Goal: Information Seeking & Learning: Find specific fact

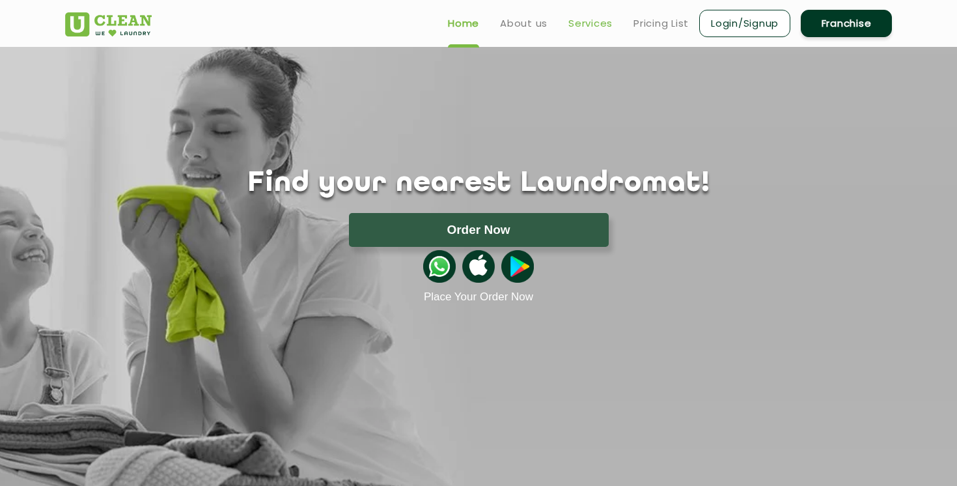
click at [598, 28] on link "Services" at bounding box center [591, 24] width 44 height 16
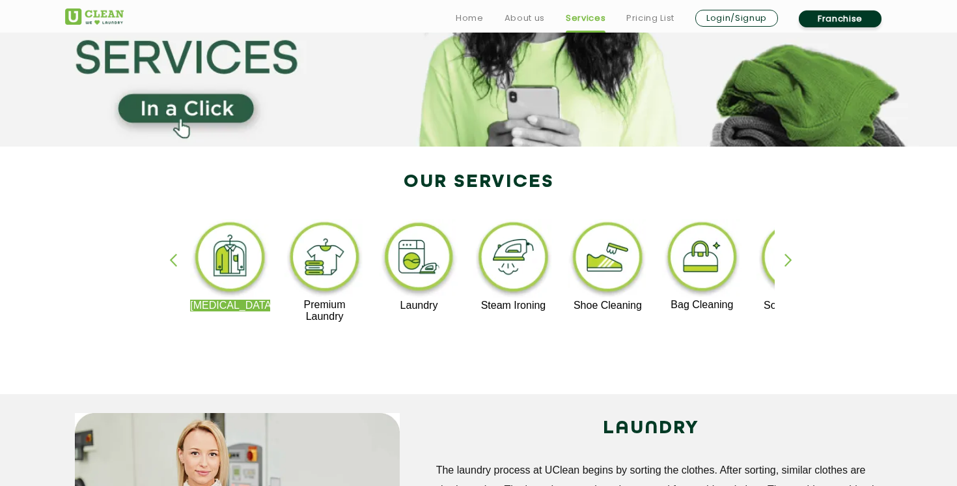
scroll to position [163, 0]
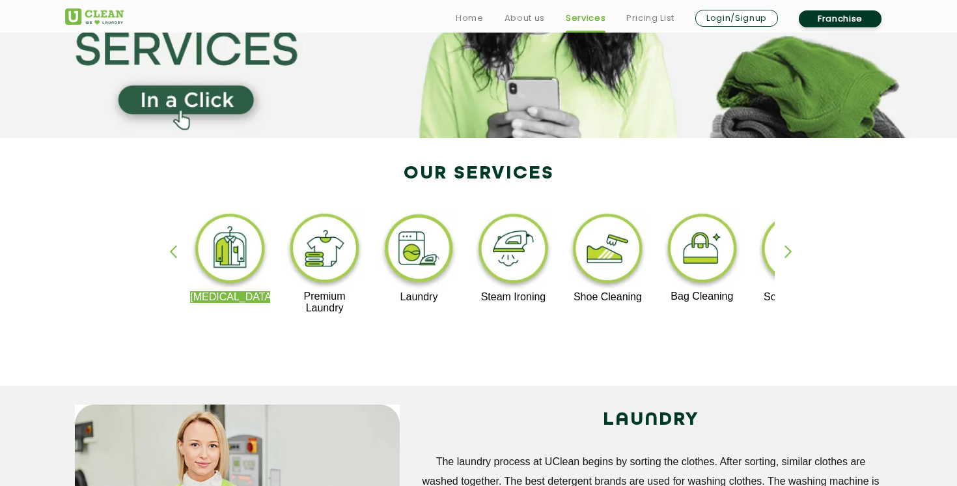
click at [329, 259] on img at bounding box center [325, 250] width 80 height 80
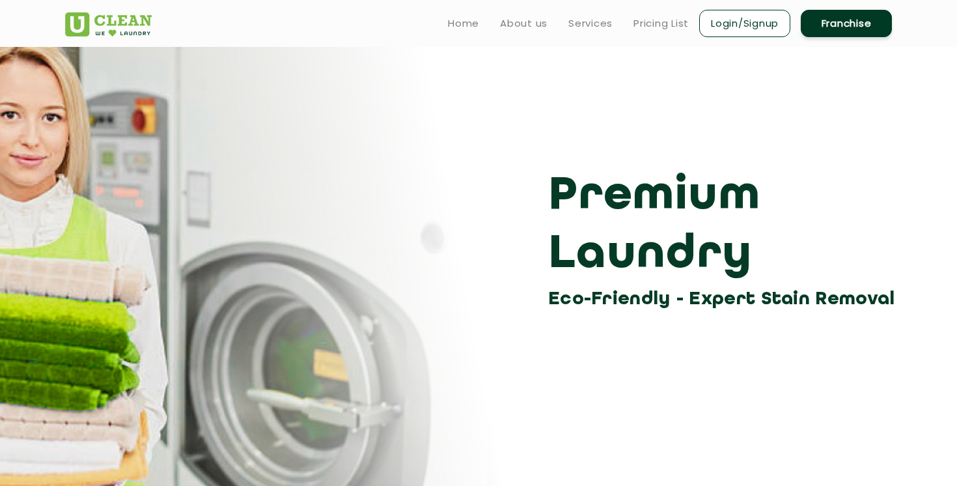
scroll to position [163, 0]
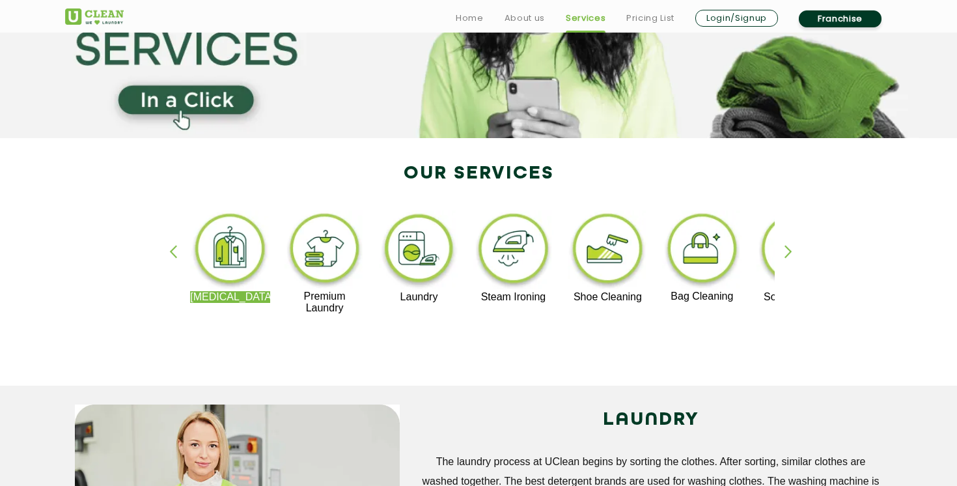
click at [790, 254] on div "button" at bounding box center [795, 263] width 20 height 36
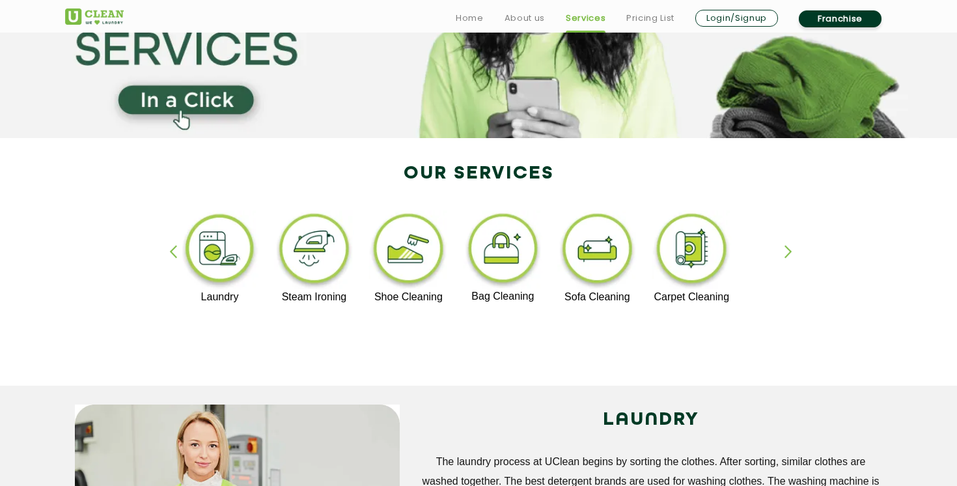
click at [790, 254] on div "button" at bounding box center [795, 263] width 20 height 36
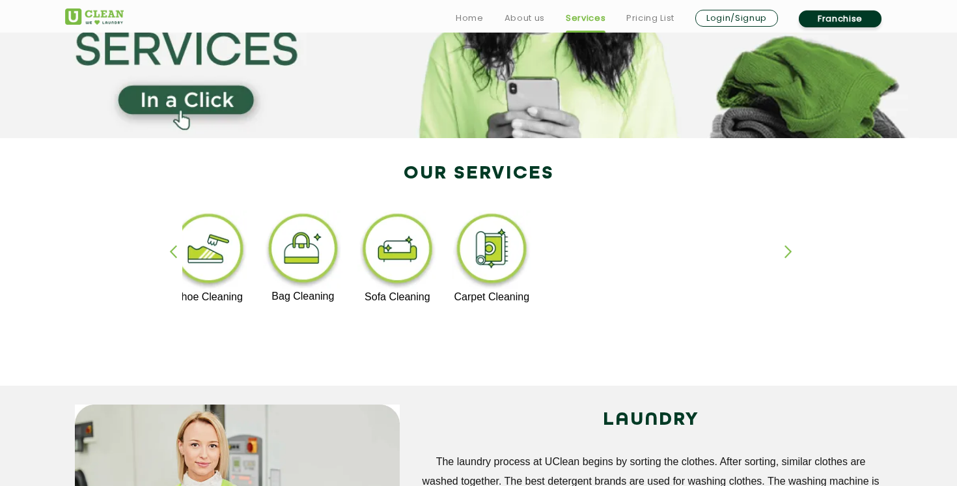
click at [790, 254] on div "button" at bounding box center [795, 263] width 20 height 36
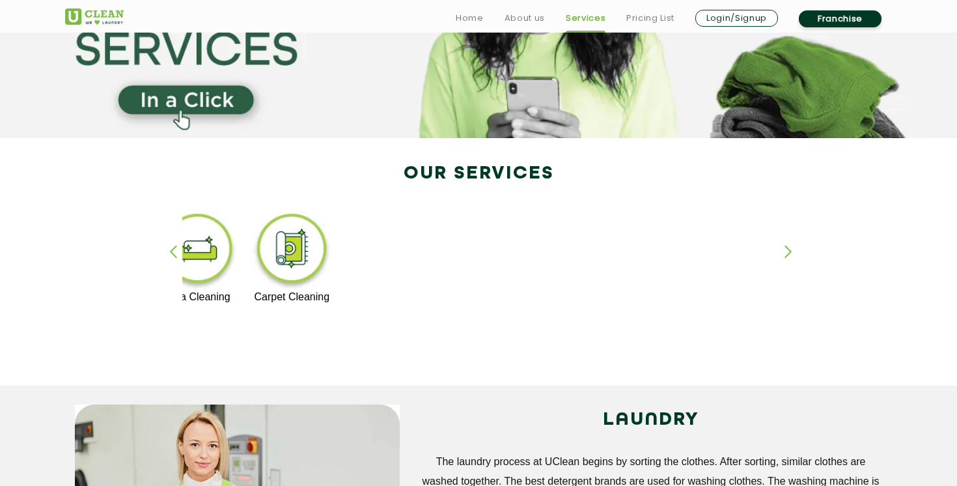
click at [173, 248] on div "button" at bounding box center [179, 263] width 20 height 36
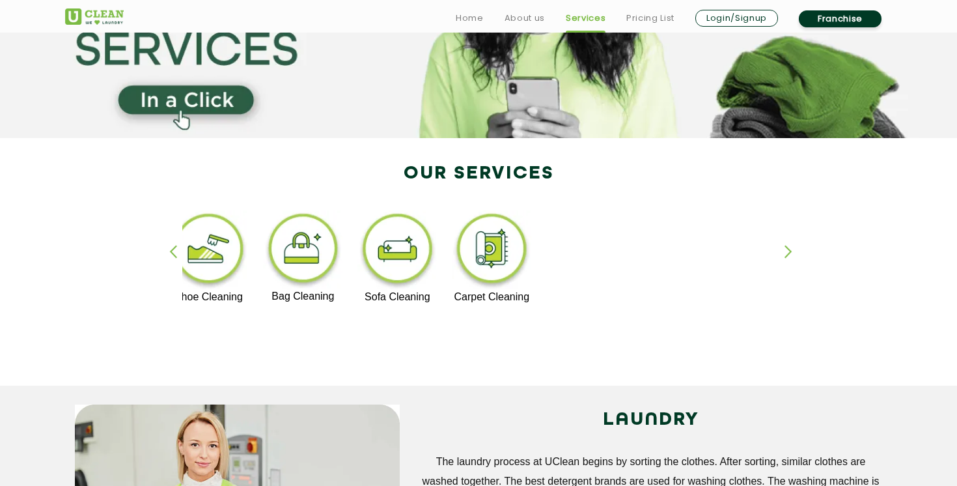
click at [173, 248] on div "button" at bounding box center [179, 263] width 20 height 36
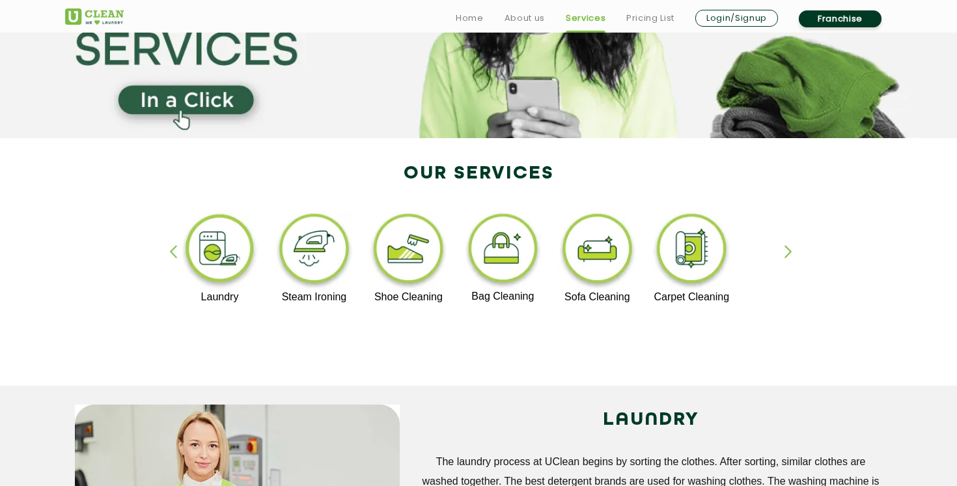
click at [173, 248] on div "button" at bounding box center [179, 263] width 20 height 36
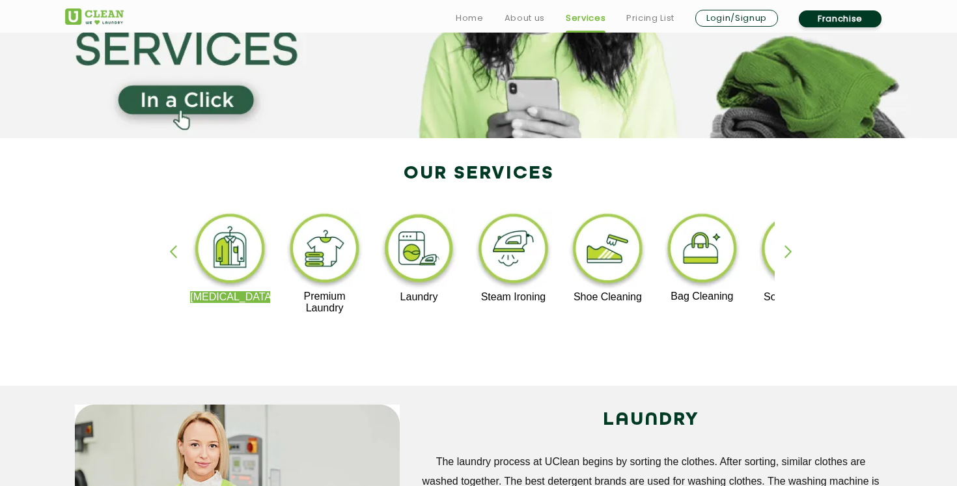
click at [173, 248] on div "button" at bounding box center [179, 263] width 20 height 36
click at [321, 251] on img at bounding box center [325, 250] width 80 height 80
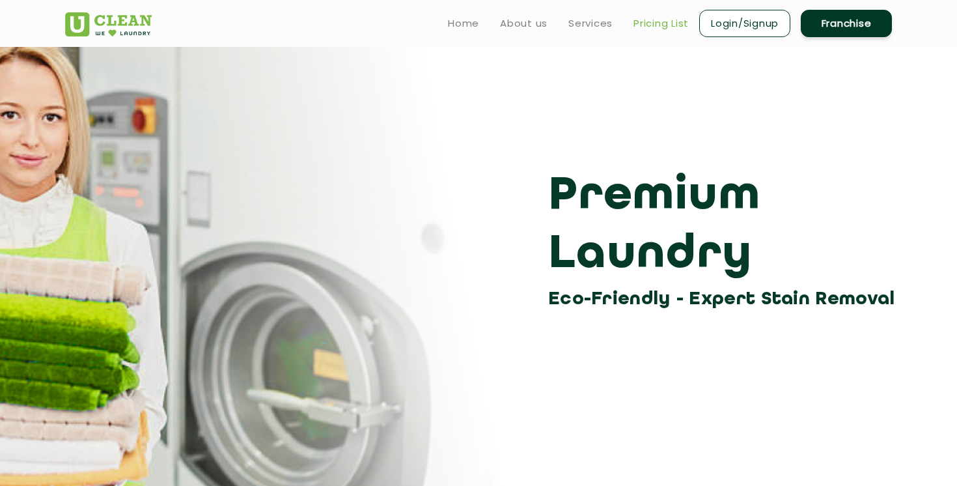
click at [662, 20] on link "Pricing List" at bounding box center [661, 24] width 55 height 16
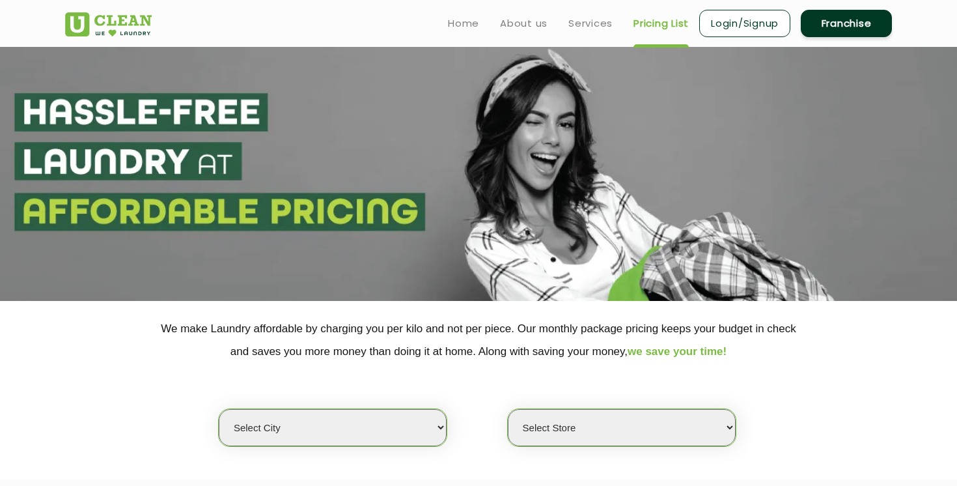
select select "0"
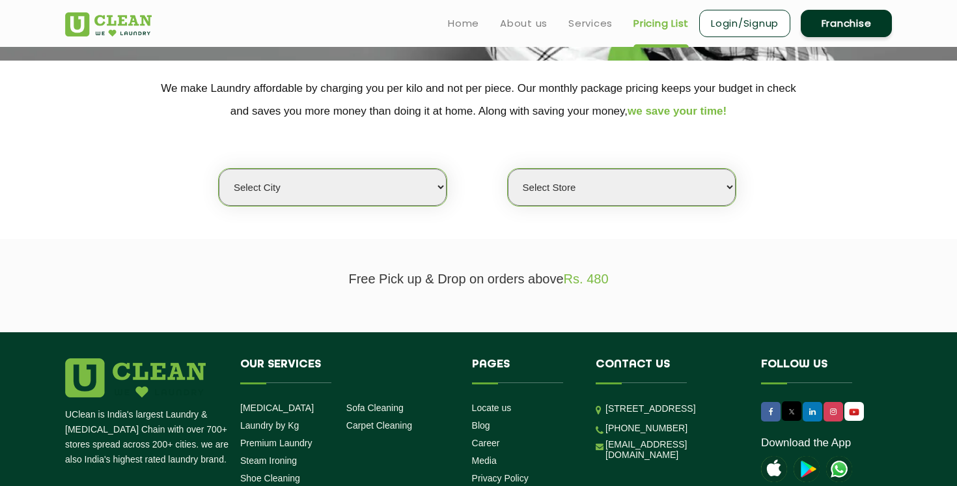
scroll to position [240, 0]
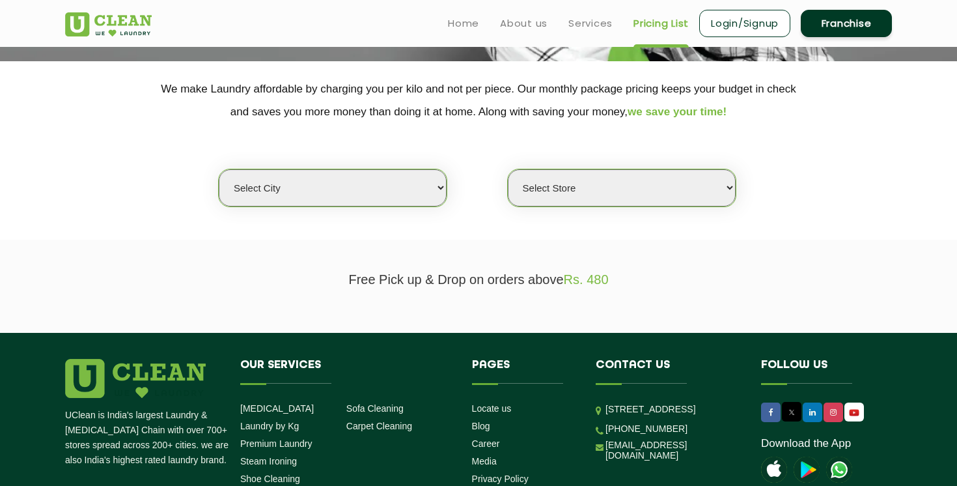
click at [427, 186] on select "Select city [GEOGRAPHIC_DATA] [GEOGRAPHIC_DATA] [GEOGRAPHIC_DATA] [GEOGRAPHIC_D…" at bounding box center [333, 187] width 228 height 37
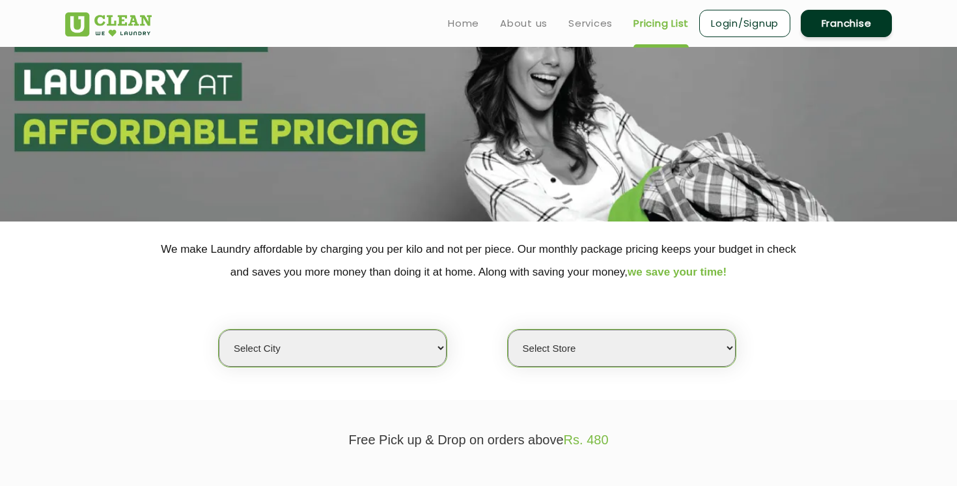
scroll to position [0, 0]
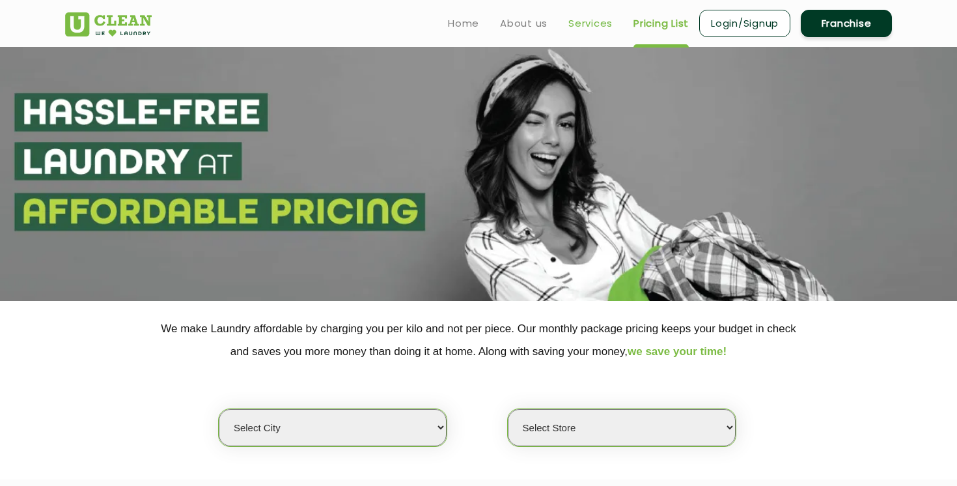
click at [577, 21] on link "Services" at bounding box center [591, 24] width 44 height 16
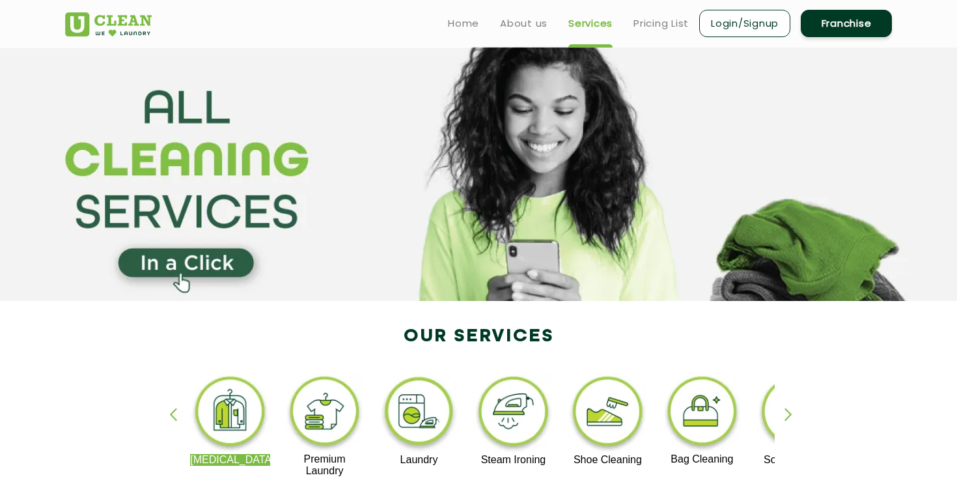
click at [126, 19] on img at bounding box center [108, 24] width 87 height 24
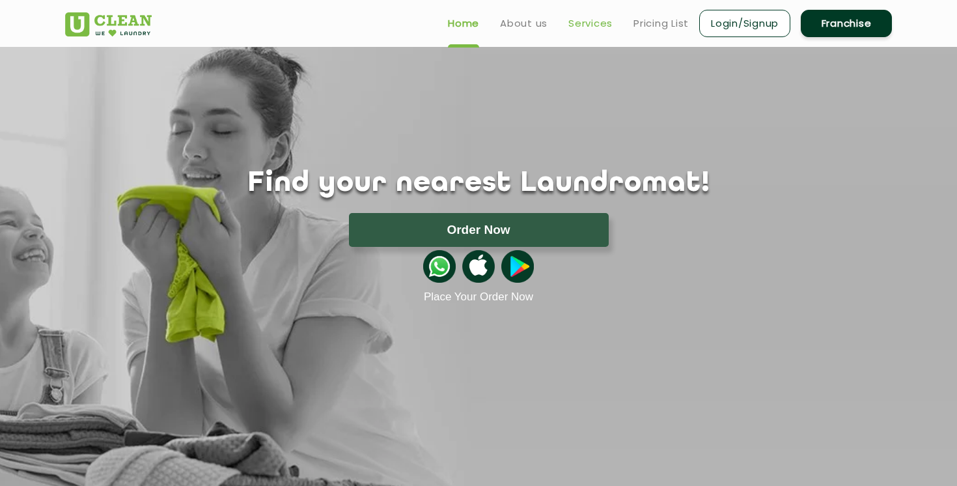
click at [595, 21] on link "Services" at bounding box center [591, 24] width 44 height 16
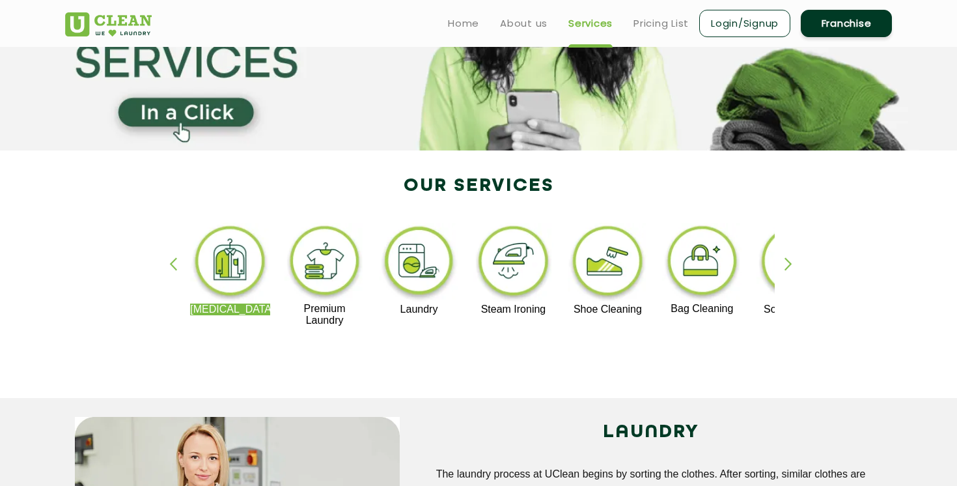
scroll to position [147, 0]
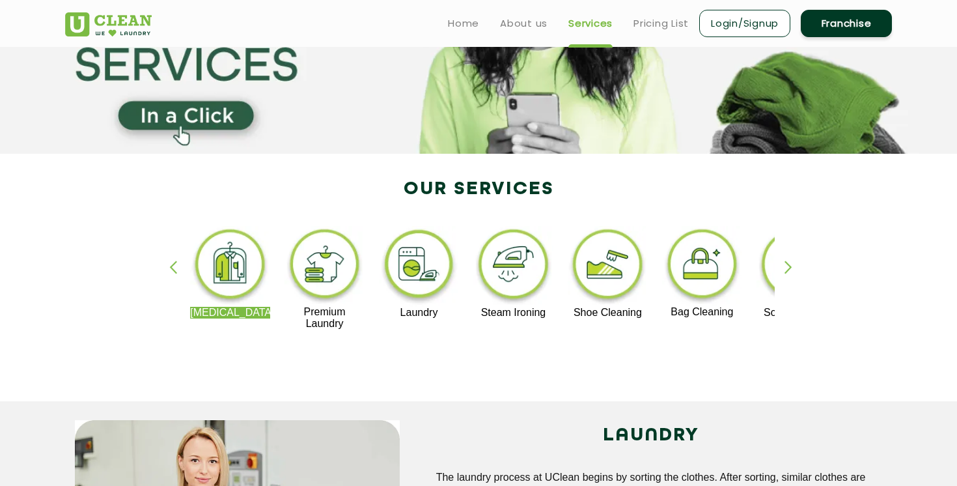
click at [787, 263] on div "button" at bounding box center [795, 279] width 20 height 36
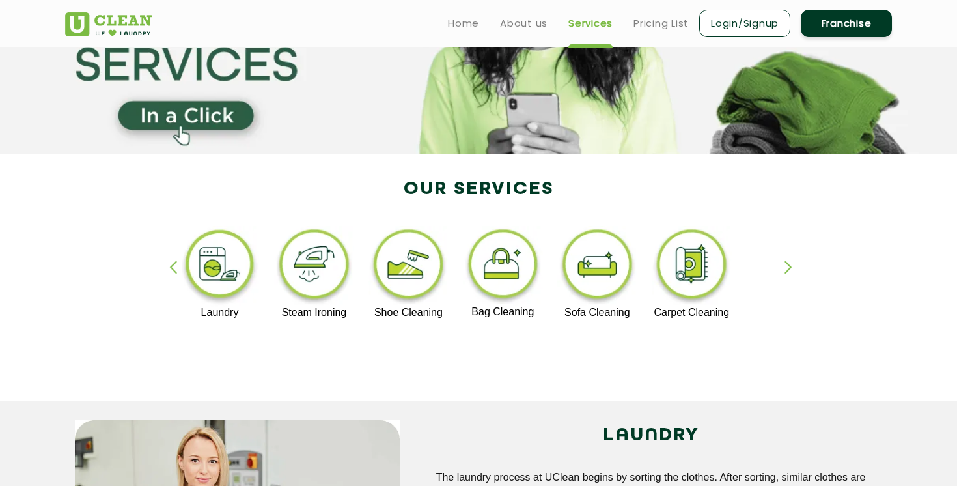
click at [787, 263] on div "button" at bounding box center [795, 279] width 20 height 36
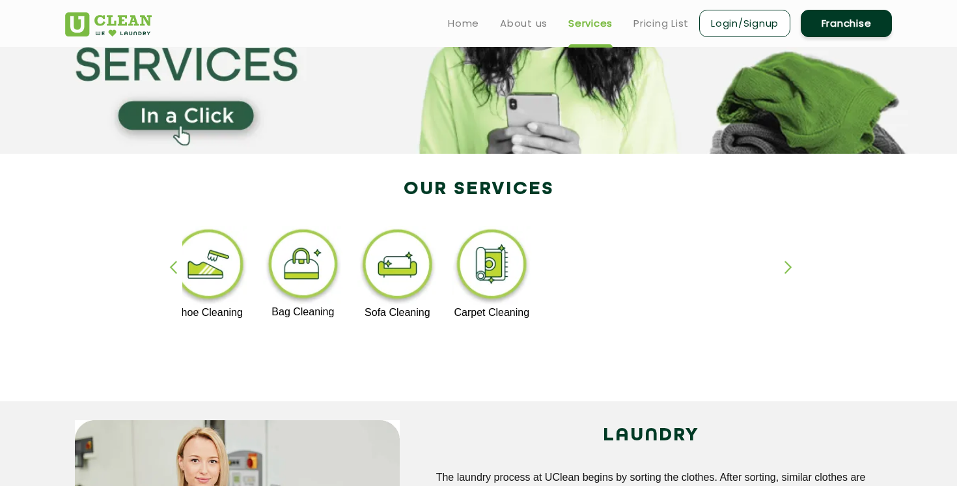
click at [787, 263] on div "button" at bounding box center [795, 279] width 20 height 36
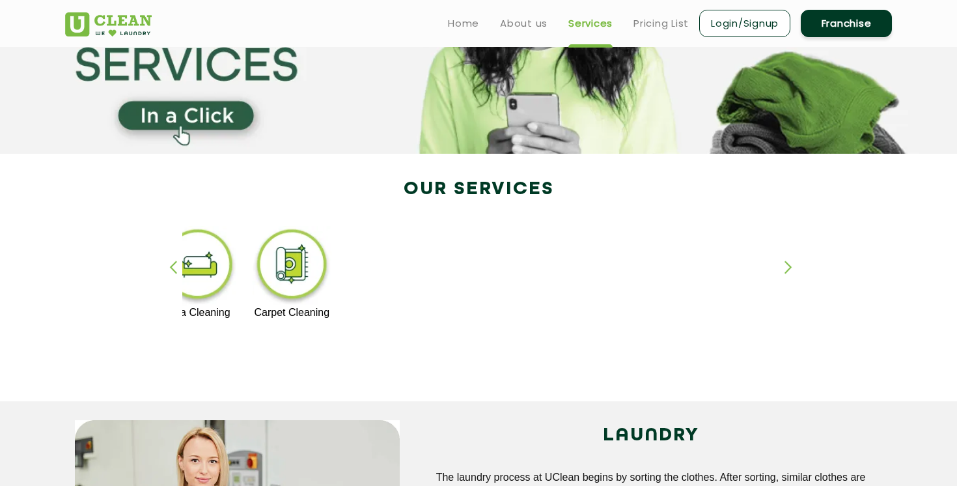
click at [787, 263] on div "button" at bounding box center [795, 279] width 20 height 36
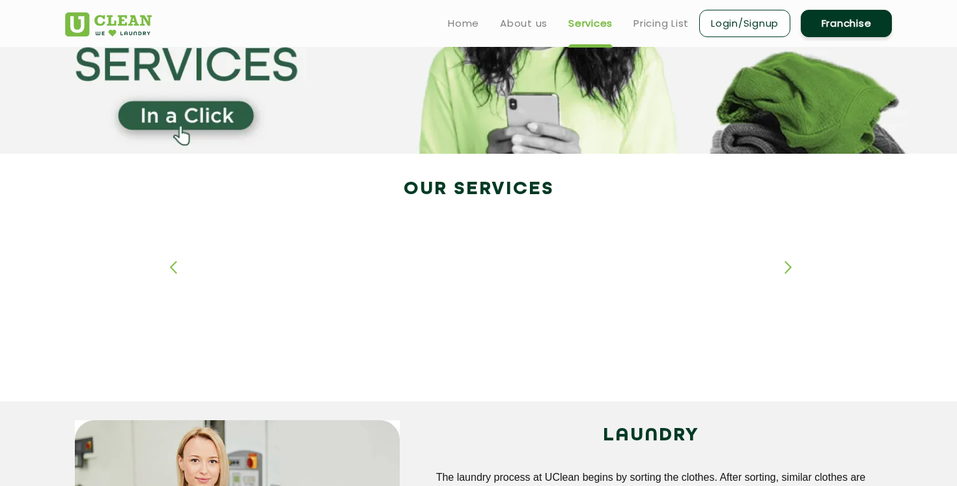
click at [787, 263] on div "button" at bounding box center [795, 279] width 20 height 36
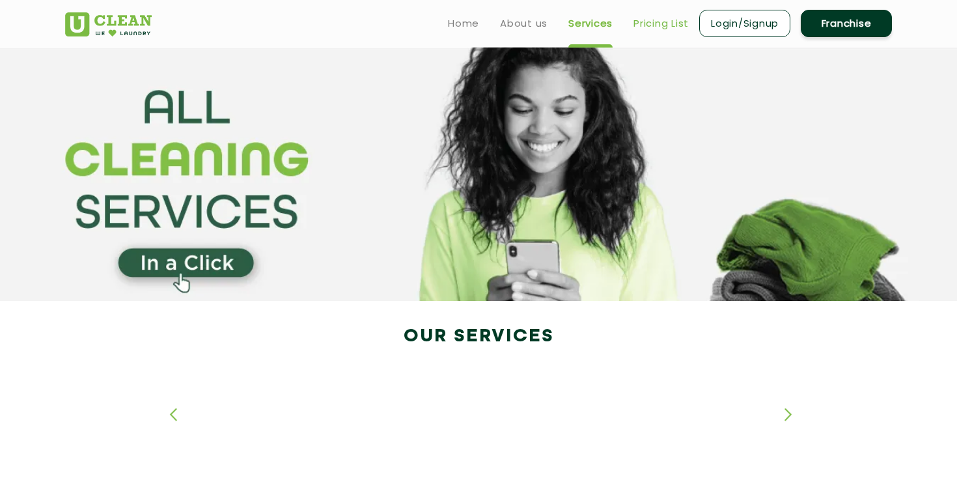
click at [652, 18] on link "Pricing List" at bounding box center [661, 24] width 55 height 16
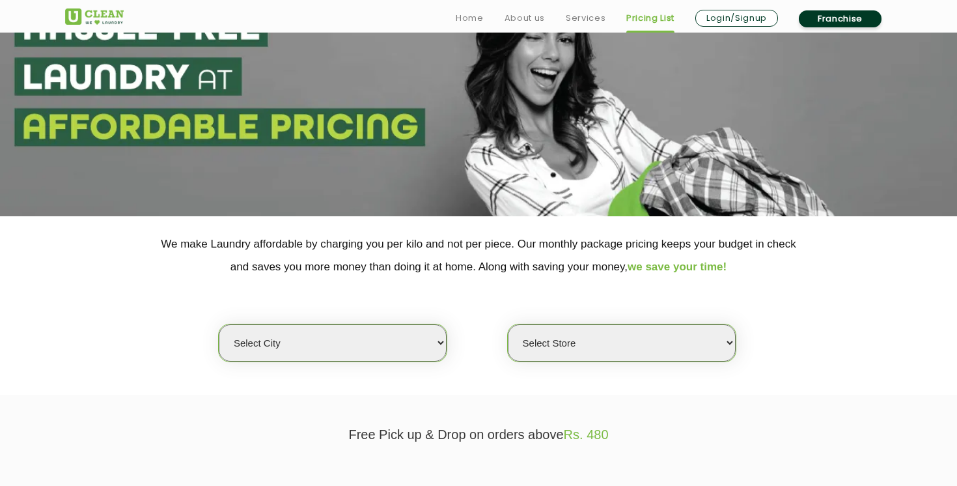
scroll to position [227, 0]
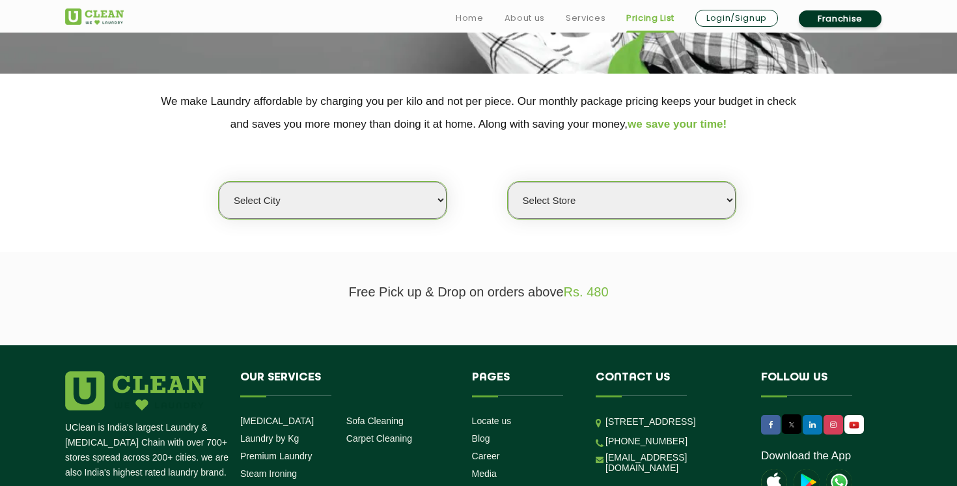
click at [436, 204] on select "Select city [GEOGRAPHIC_DATA] [GEOGRAPHIC_DATA] [GEOGRAPHIC_DATA] [GEOGRAPHIC_D…" at bounding box center [333, 200] width 228 height 37
select select "76"
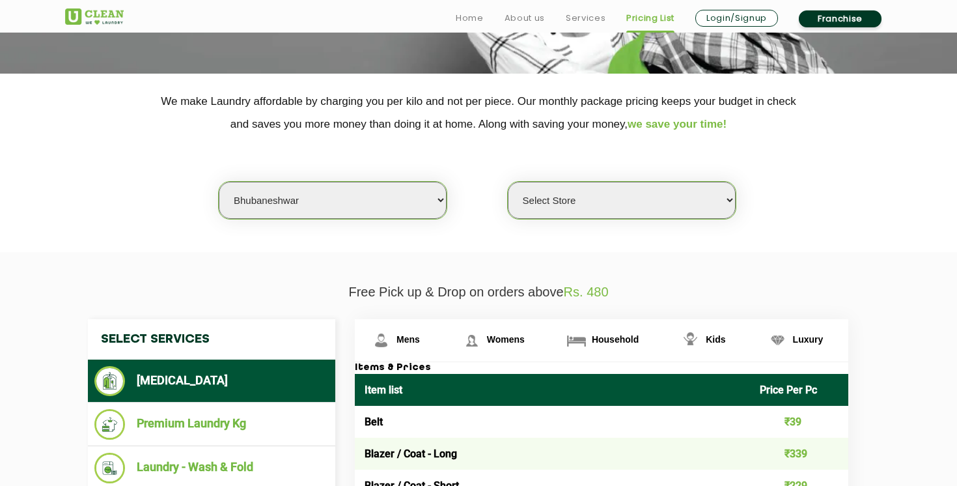
click at [562, 207] on select "Select Store UClean Patia Bhubaneshwar UClean Z1 Apartment Patia UClean Khandag…" at bounding box center [622, 200] width 228 height 37
select select "402"
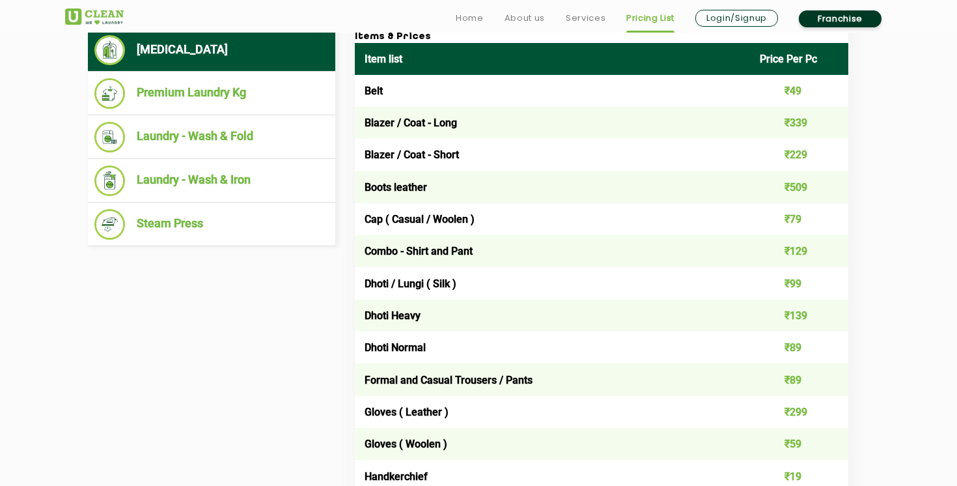
scroll to position [558, 0]
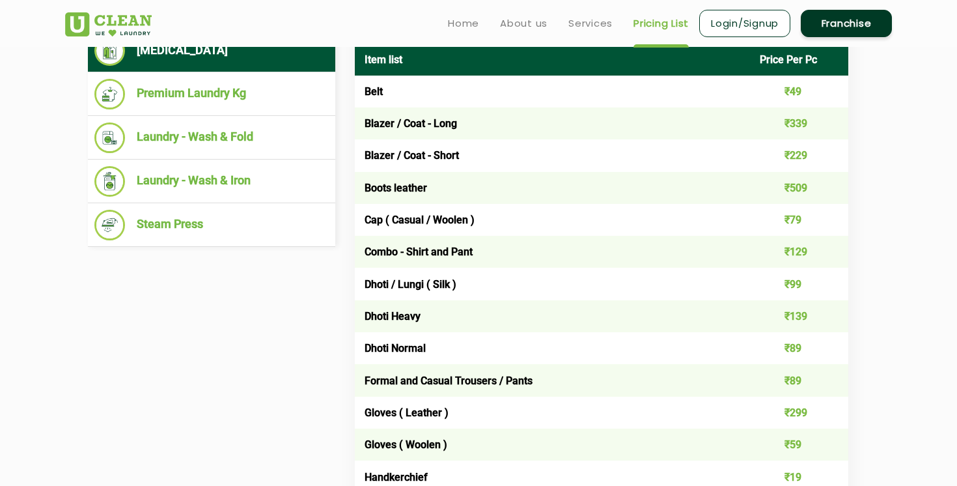
drag, startPoint x: 365, startPoint y: 99, endPoint x: 515, endPoint y: 99, distance: 149.2
click at [515, 99] on td "Belt" at bounding box center [552, 92] width 395 height 32
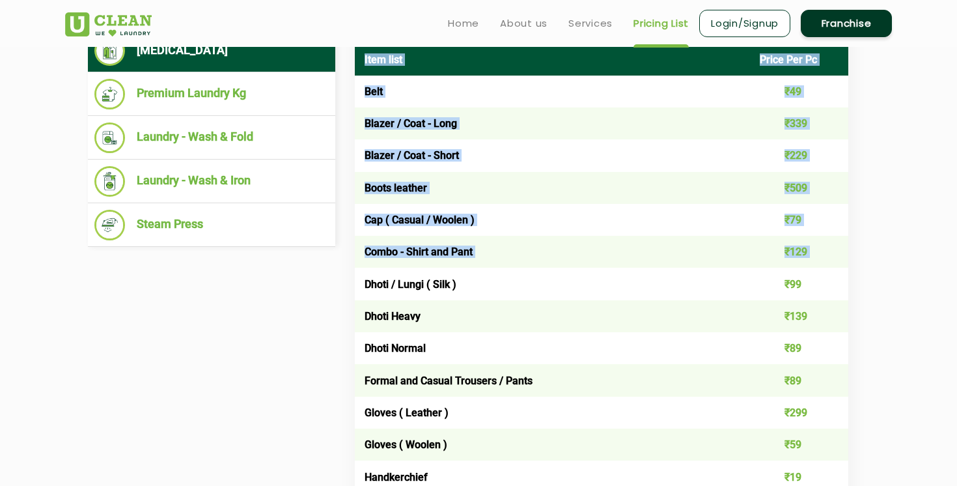
drag, startPoint x: 341, startPoint y: 276, endPoint x: 421, endPoint y: 276, distance: 79.5
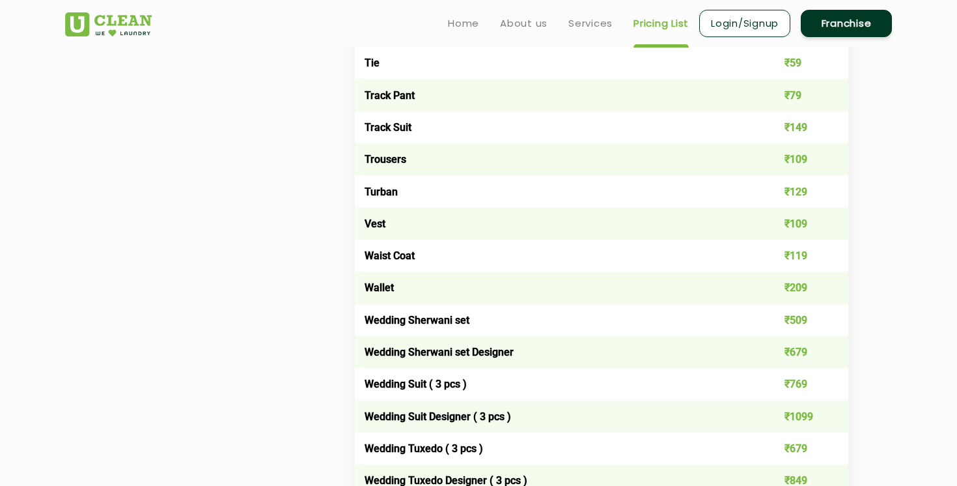
scroll to position [2364, 0]
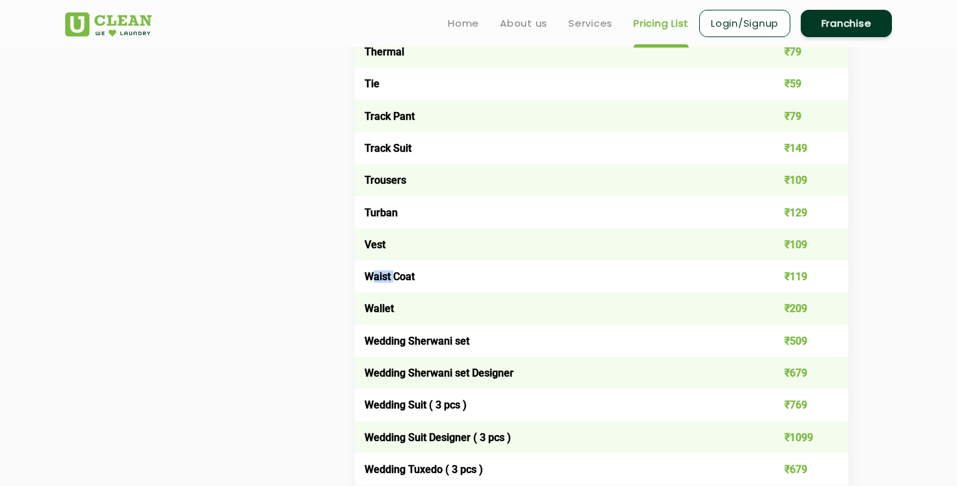
drag, startPoint x: 371, startPoint y: 275, endPoint x: 396, endPoint y: 275, distance: 24.8
click at [396, 275] on td "Waist Coat" at bounding box center [552, 277] width 395 height 32
drag, startPoint x: 374, startPoint y: 299, endPoint x: 511, endPoint y: 299, distance: 136.8
click at [401, 299] on td "Wallet" at bounding box center [552, 308] width 395 height 32
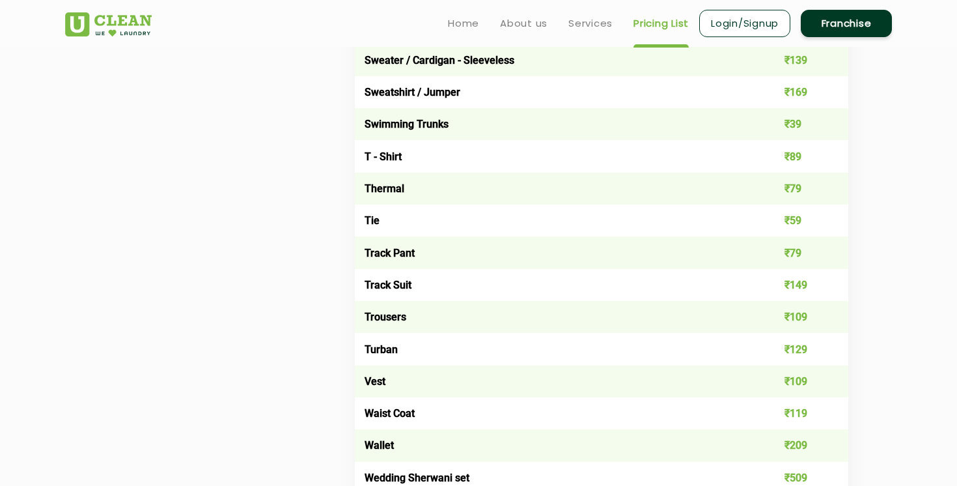
scroll to position [2222, 0]
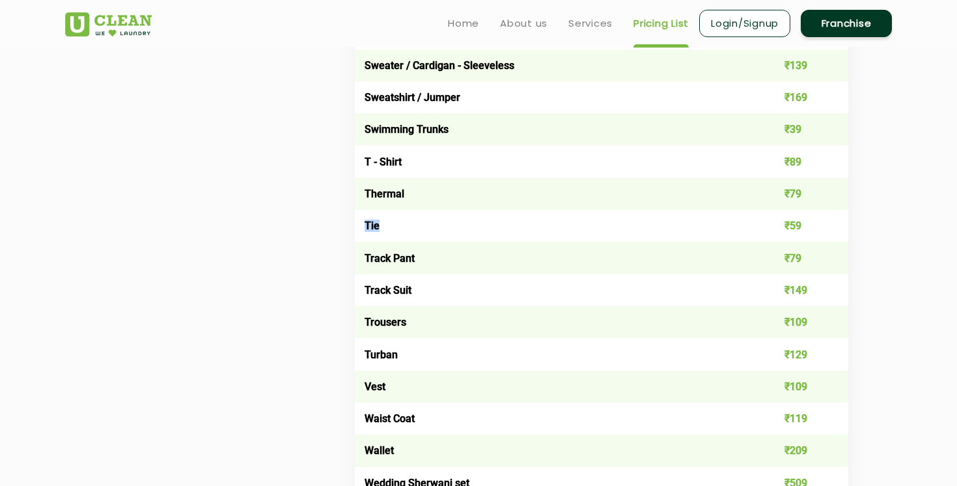
drag, startPoint x: 367, startPoint y: 225, endPoint x: 457, endPoint y: 225, distance: 89.2
click at [457, 225] on td "Tie" at bounding box center [552, 226] width 395 height 32
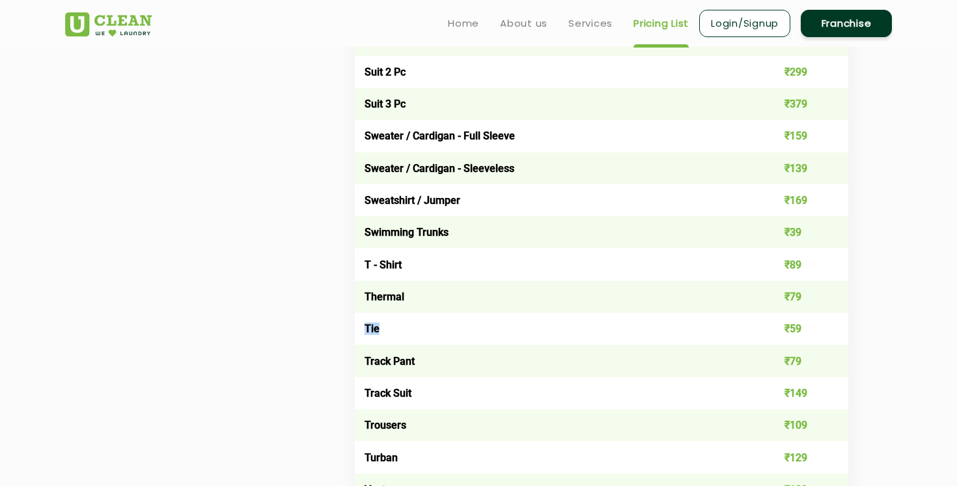
scroll to position [2114, 0]
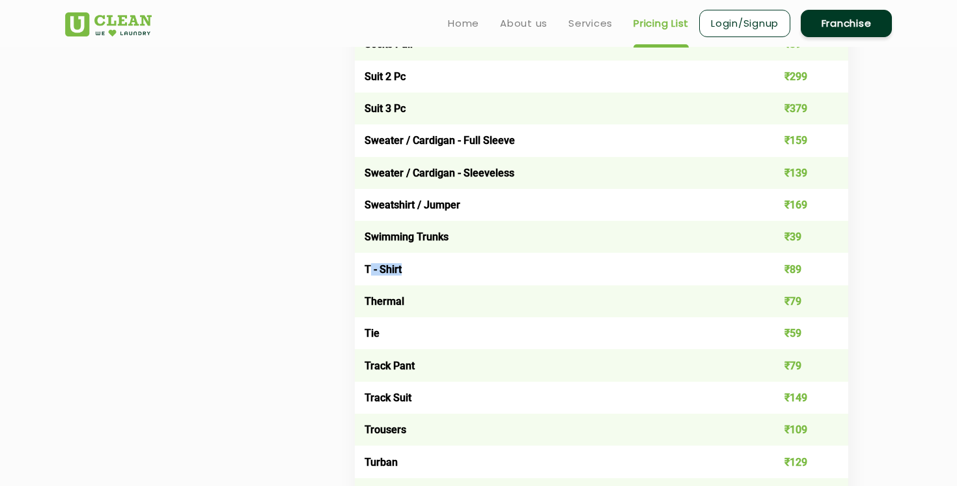
drag, startPoint x: 369, startPoint y: 262, endPoint x: 407, endPoint y: 262, distance: 37.8
click at [407, 262] on td "T - Shirt" at bounding box center [552, 269] width 395 height 32
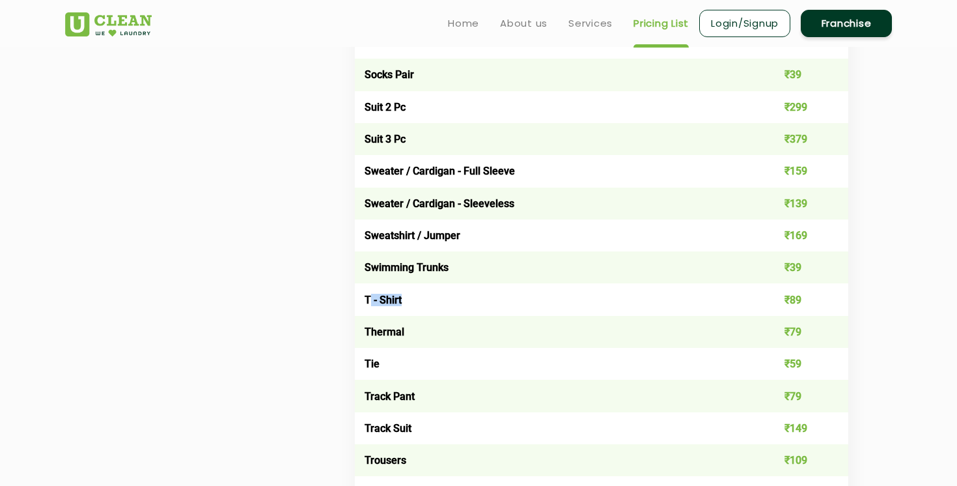
scroll to position [2076, 0]
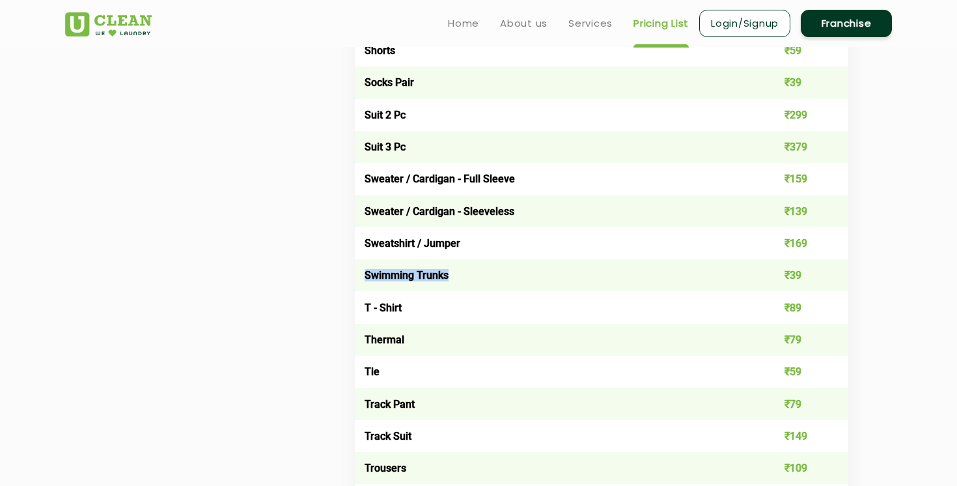
drag, startPoint x: 367, startPoint y: 272, endPoint x: 463, endPoint y: 272, distance: 96.4
click at [463, 272] on td "Swimming Trunks" at bounding box center [552, 275] width 395 height 32
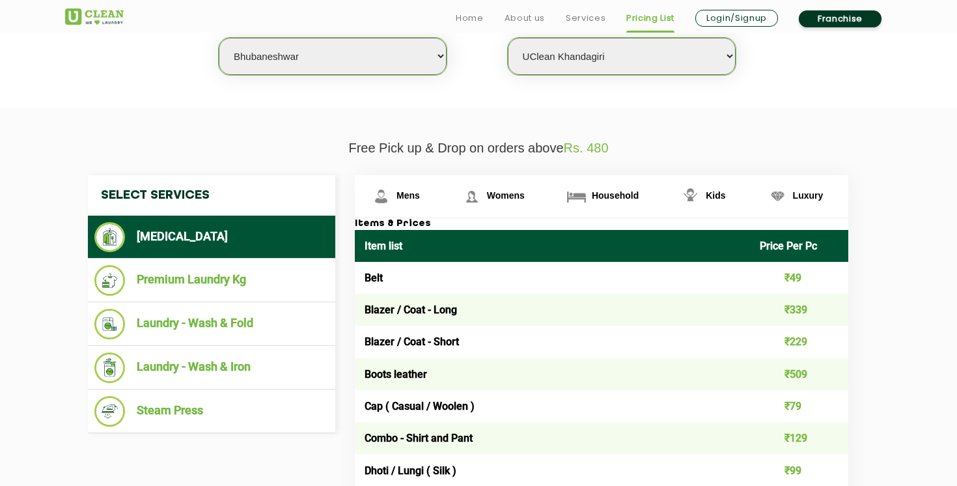
scroll to position [374, 0]
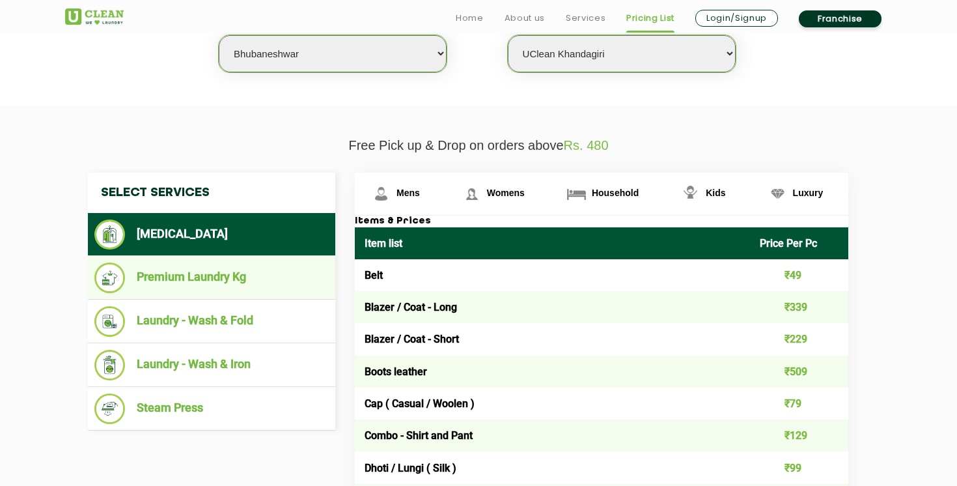
click at [208, 273] on li "Premium Laundry Kg" at bounding box center [211, 277] width 234 height 31
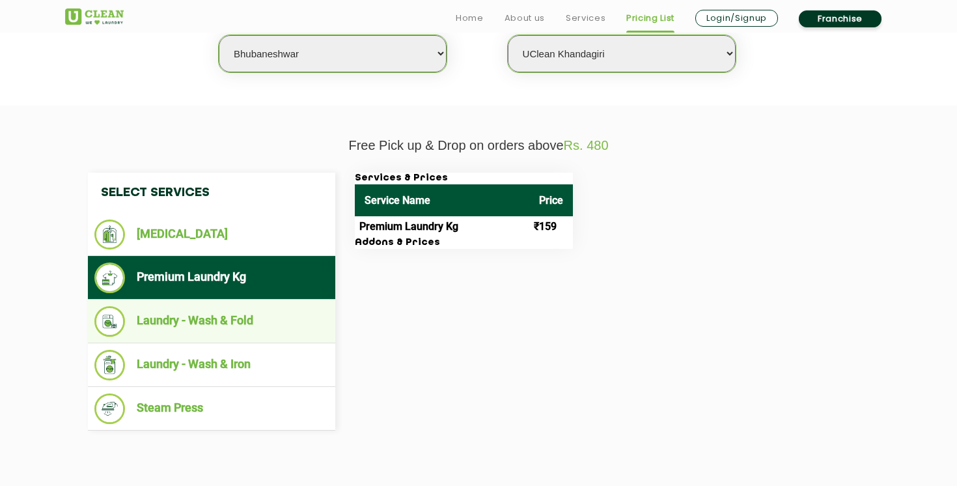
click at [233, 326] on li "Laundry - Wash & Fold" at bounding box center [211, 321] width 234 height 31
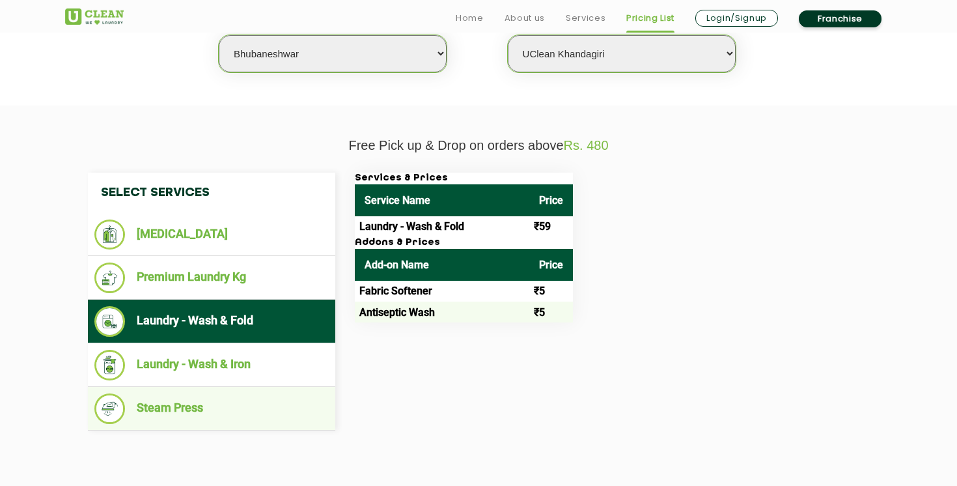
click at [188, 412] on li "Steam Press" at bounding box center [211, 408] width 234 height 31
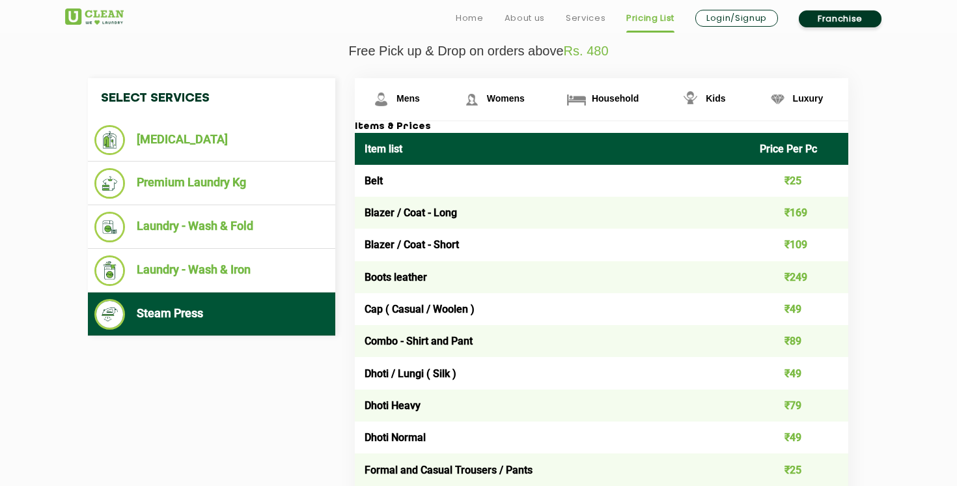
scroll to position [470, 0]
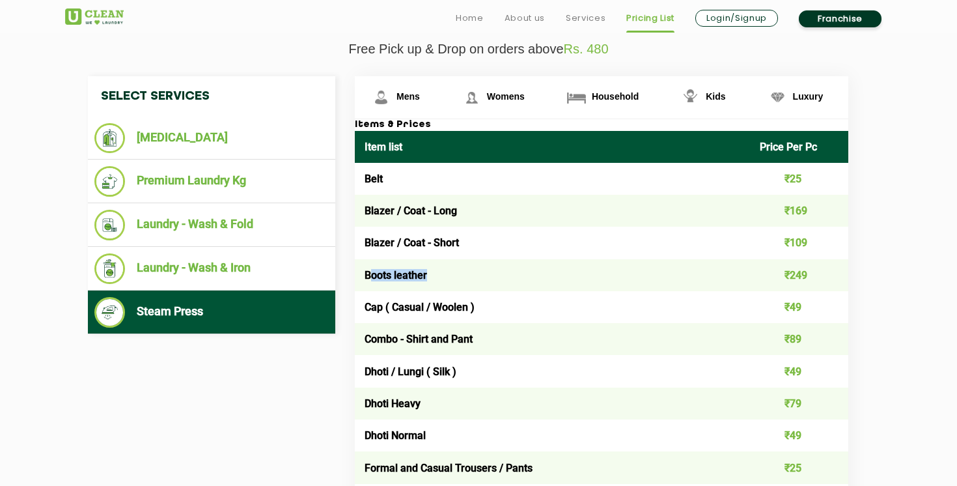
drag, startPoint x: 370, startPoint y: 274, endPoint x: 466, endPoint y: 274, distance: 95.7
click at [466, 274] on td "Boots leather" at bounding box center [552, 275] width 395 height 32
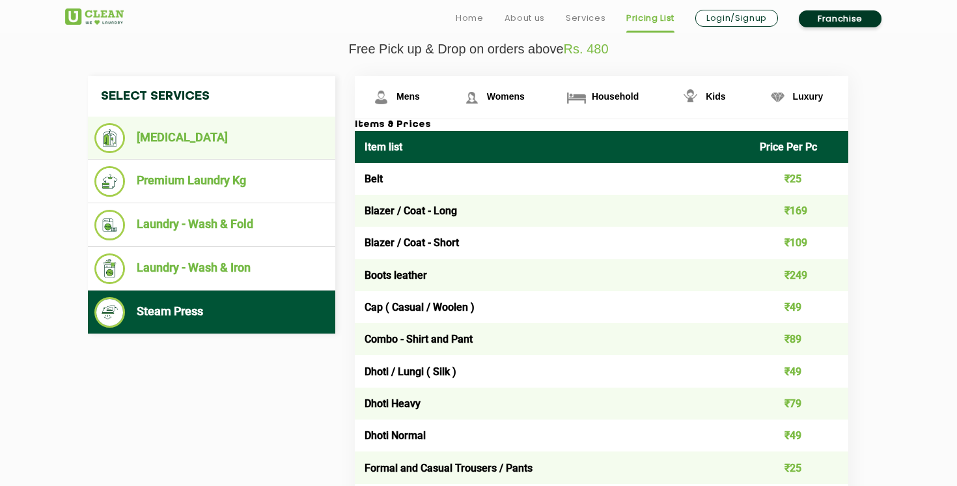
click at [162, 141] on li "[MEDICAL_DATA]" at bounding box center [211, 138] width 234 height 30
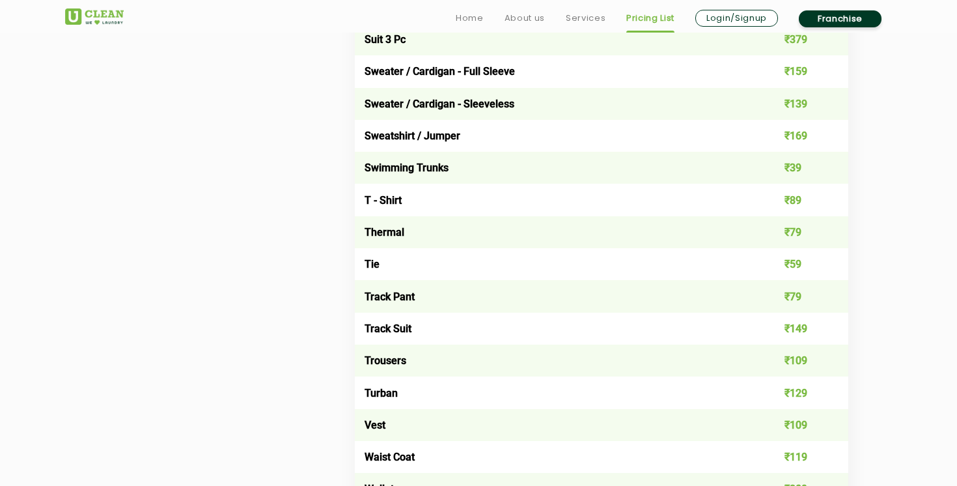
scroll to position [2192, 0]
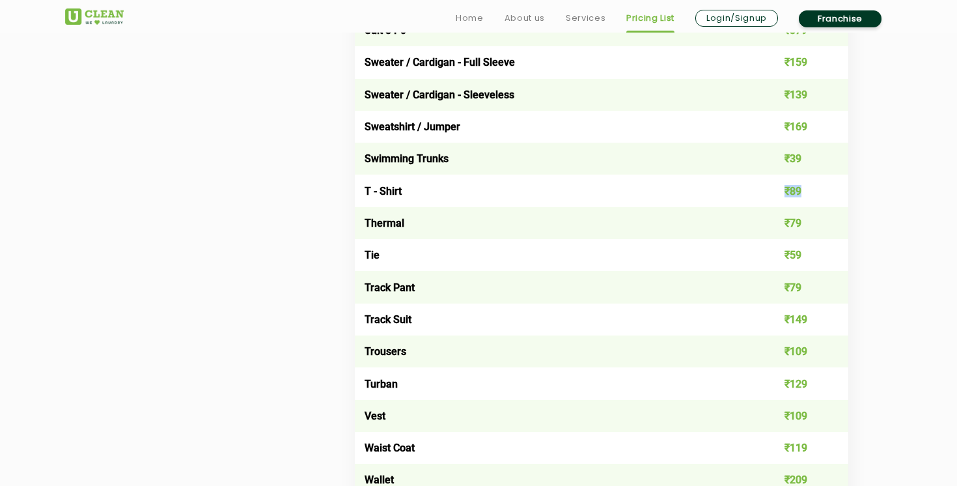
drag, startPoint x: 815, startPoint y: 191, endPoint x: 677, endPoint y: 192, distance: 138.7
click at [677, 192] on tr "T - Shirt ₹89" at bounding box center [602, 191] width 494 height 32
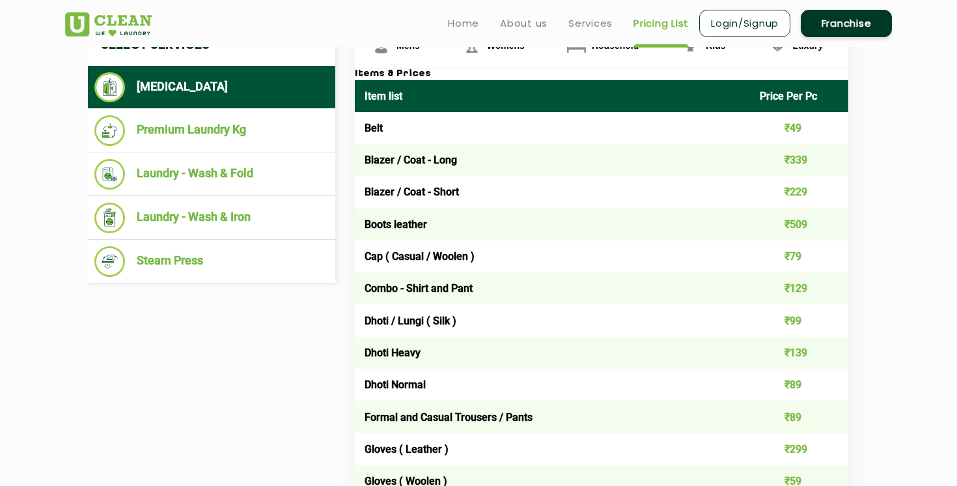
scroll to position [498, 0]
